Goal: Check status

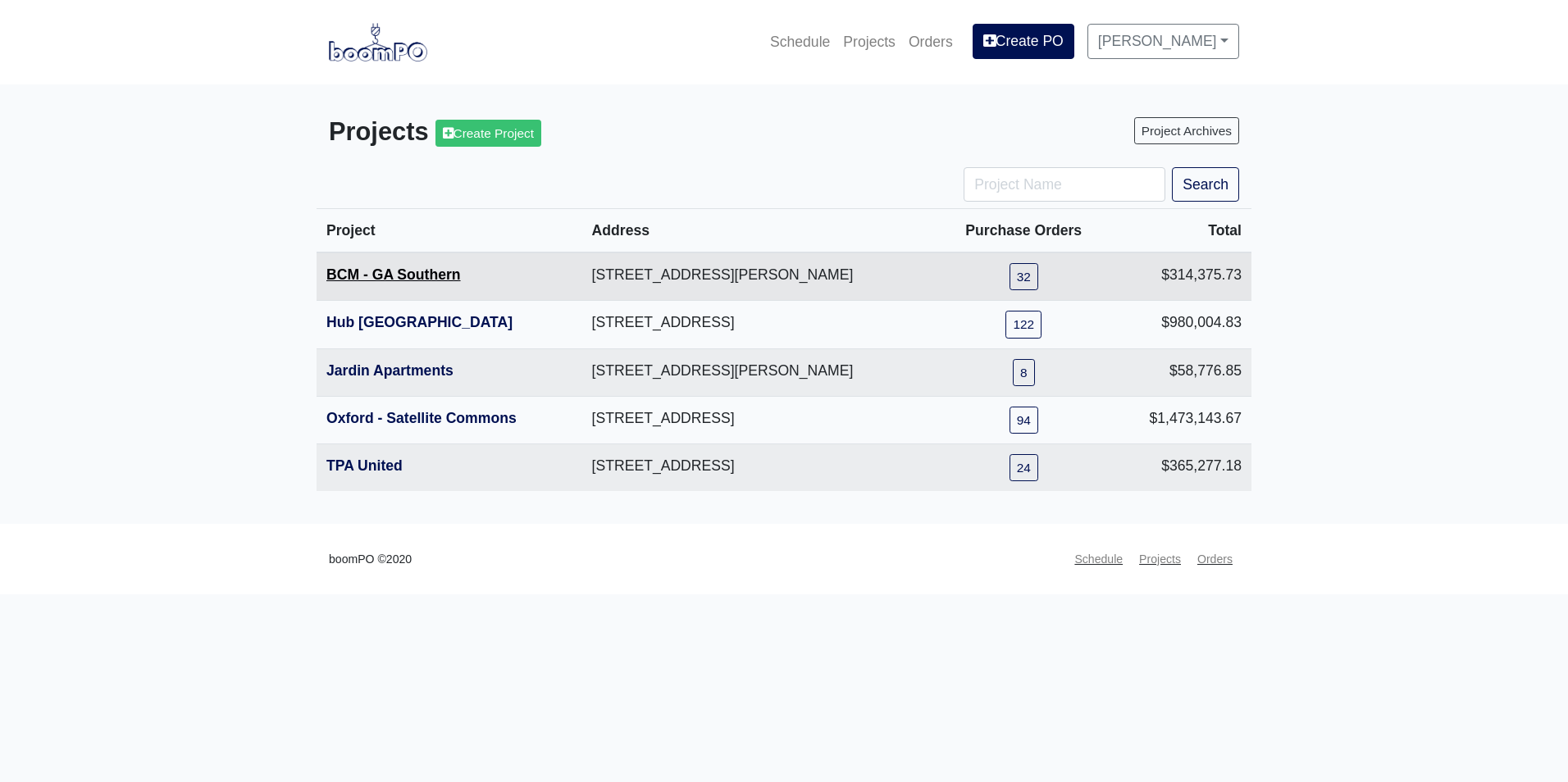
click at [439, 270] on link "BCM - GA Southern" at bounding box center [393, 274] width 135 height 17
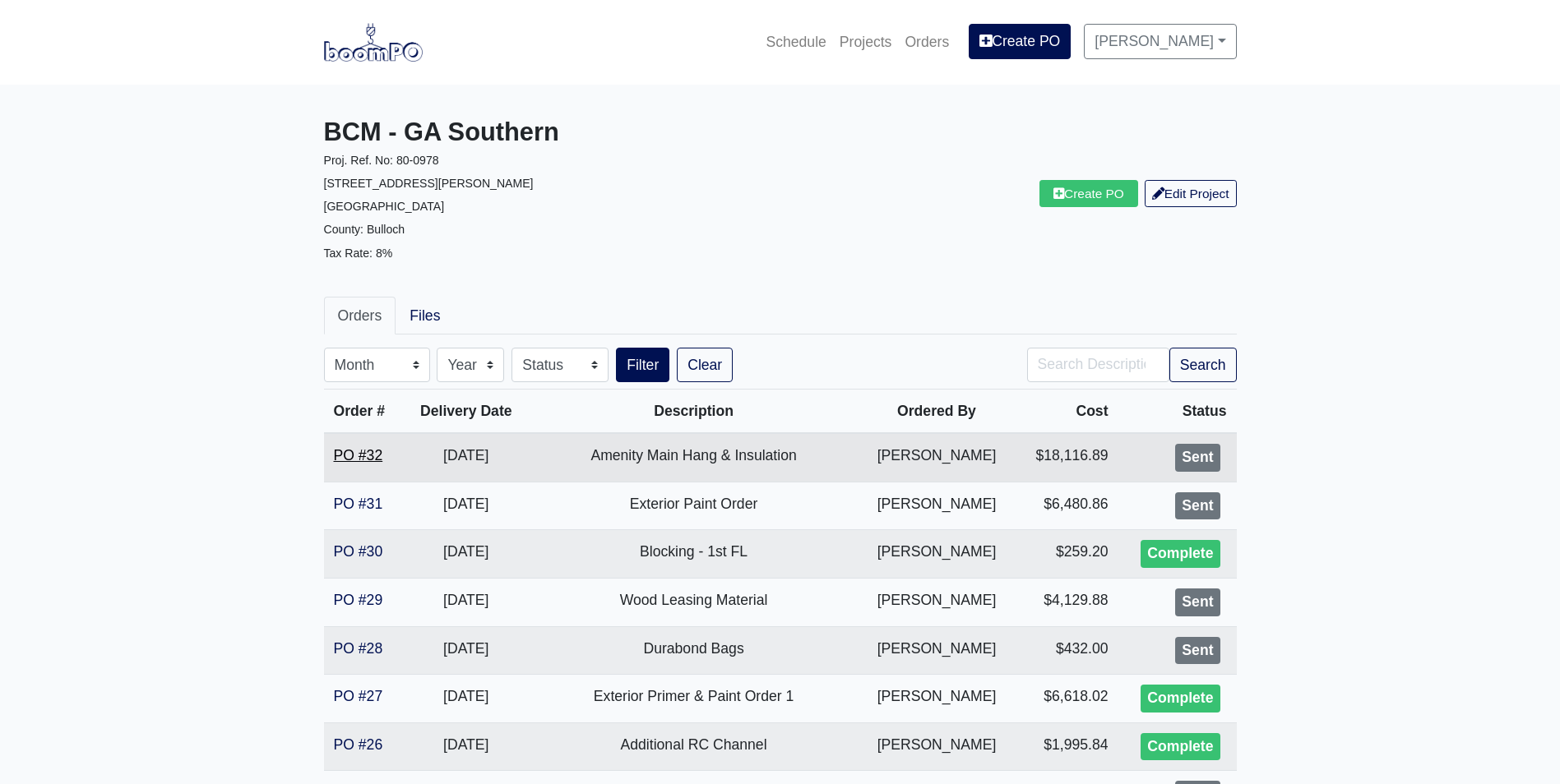
click at [370, 460] on link "PO #32" at bounding box center [359, 455] width 50 height 17
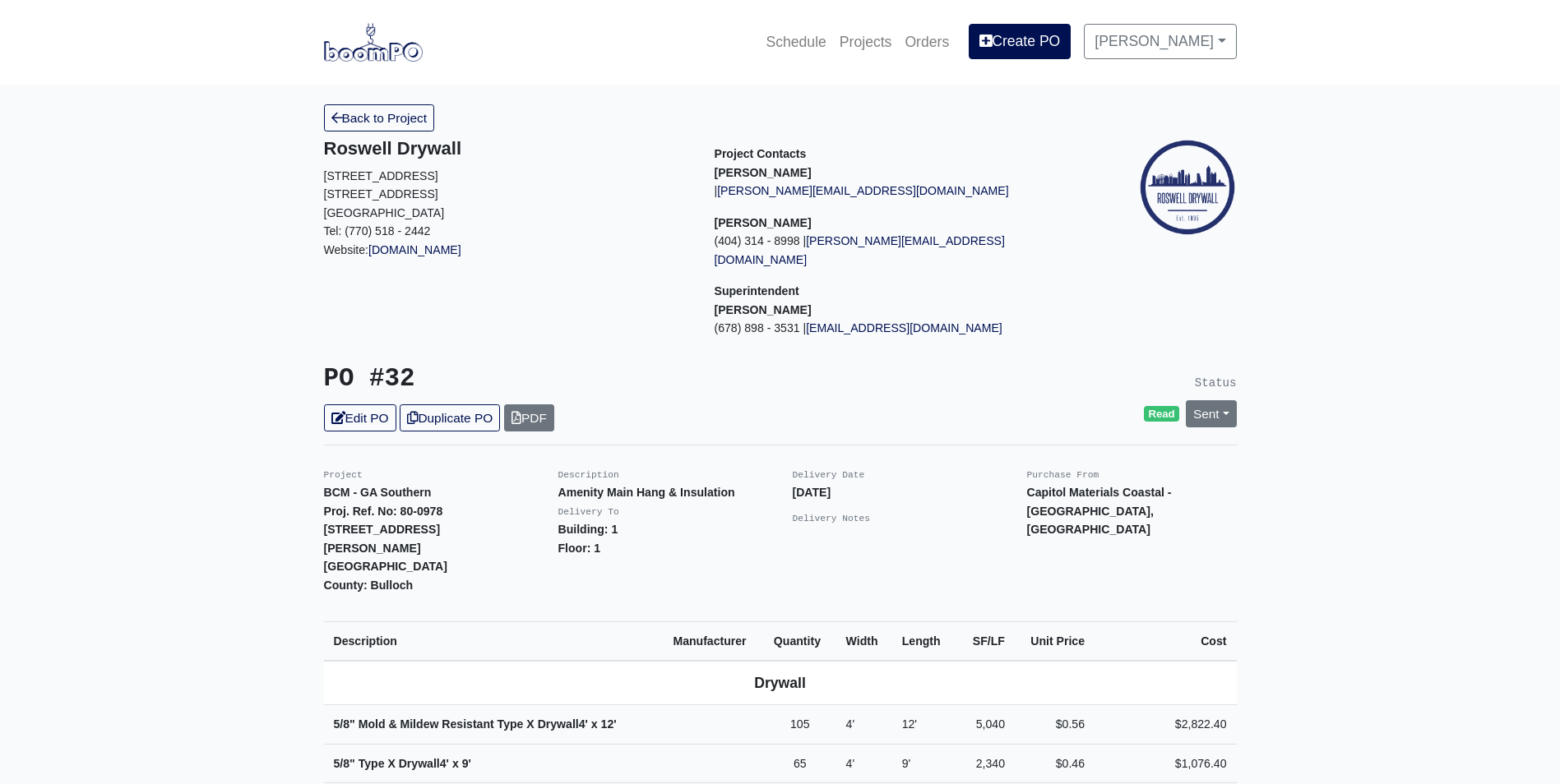
click at [390, 61] on img at bounding box center [373, 41] width 99 height 37
